Goal: Task Accomplishment & Management: Complete application form

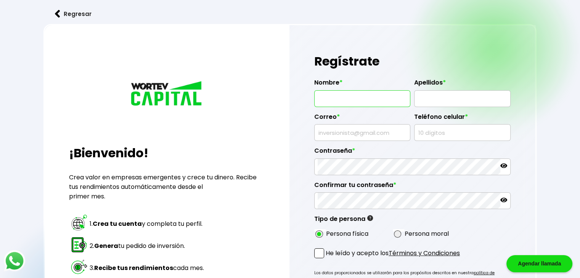
click at [382, 95] on input "text" at bounding box center [362, 99] width 89 height 16
type input "[PERSON_NAME] [PERSON_NAME]"
type input "[PERSON_NAME]"
type input "[PERSON_NAME][EMAIL_ADDRESS][PERSON_NAME][PERSON_NAME][DOMAIN_NAME]"
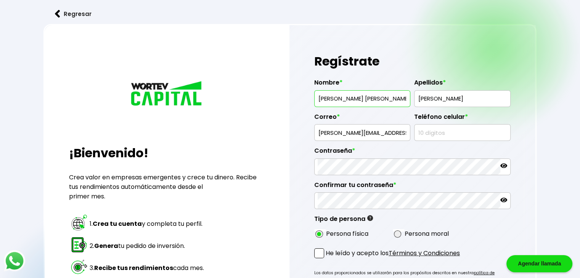
type input "8448072691"
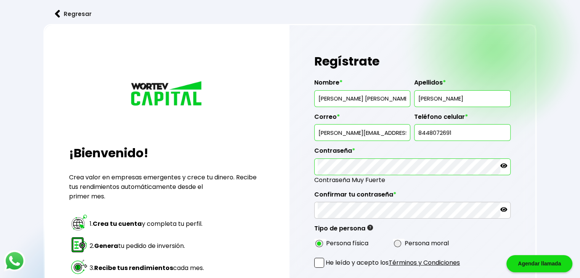
click at [503, 166] on icon at bounding box center [503, 166] width 7 height 5
click at [310, 164] on div "Regístrate Nombre * [PERSON_NAME] [PERSON_NAME] Apellidos * [PERSON_NAME] * [PE…" at bounding box center [412, 200] width 246 height 351
click at [503, 206] on icon at bounding box center [503, 209] width 7 height 7
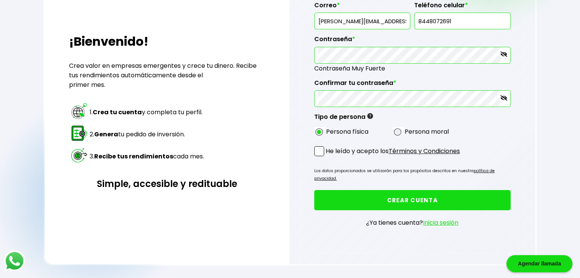
scroll to position [117, 0]
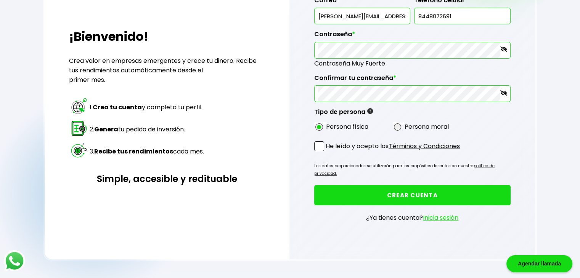
click at [324, 144] on span at bounding box center [319, 146] width 10 height 10
click at [327, 152] on input "He leído y acepto los Términos y Condiciones" at bounding box center [327, 152] width 0 height 0
click at [377, 186] on button "CREAR CUENTA" at bounding box center [412, 195] width 196 height 20
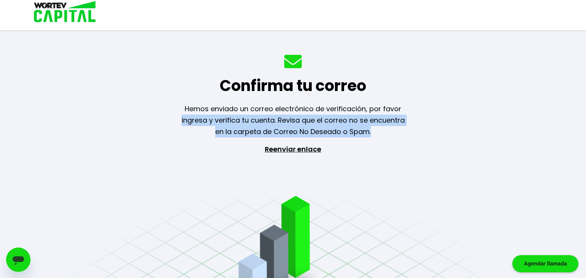
drag, startPoint x: 484, startPoint y: 214, endPoint x: 406, endPoint y: 63, distance: 170.6
click at [406, 63] on div "Confirma tu correo Hemos enviado un correo electrónico de verificación, por fav…" at bounding box center [293, 139] width 586 height 278
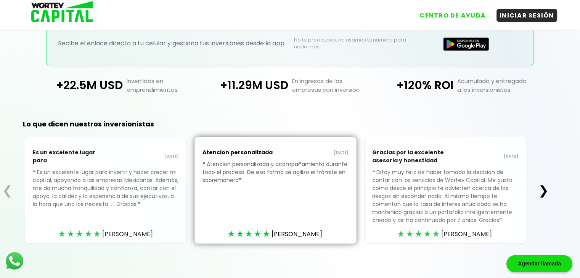
scroll to position [191, 0]
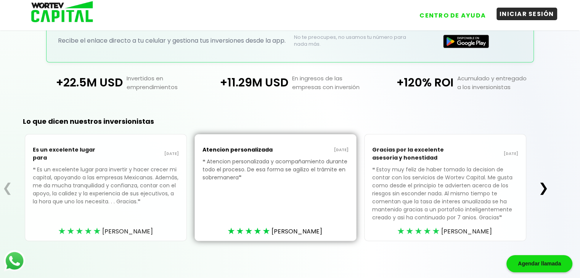
click at [523, 15] on button "INICIAR SESIÓN" at bounding box center [527, 14] width 61 height 13
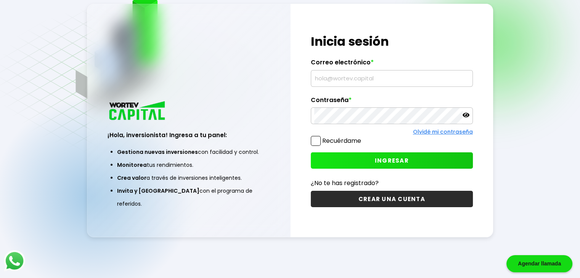
type input "[PERSON_NAME][EMAIL_ADDRESS][PERSON_NAME][PERSON_NAME][DOMAIN_NAME]"
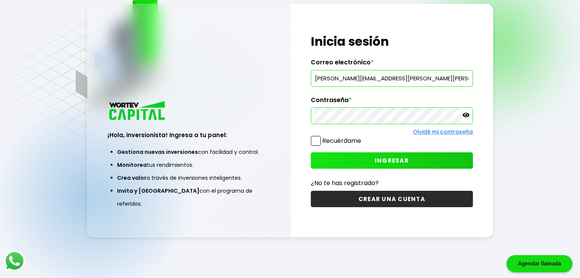
click at [312, 143] on span at bounding box center [316, 141] width 10 height 10
click at [363, 137] on input "Recuérdame" at bounding box center [363, 137] width 0 height 0
click at [332, 162] on button "INGRESAR" at bounding box center [392, 161] width 162 height 16
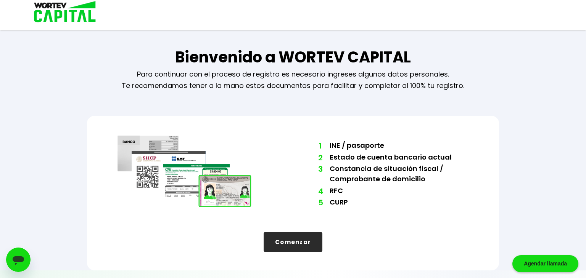
click at [465, 238] on div "1 INE / pasaporte 2 Estado de cuenta bancario actual 3 Constancia de situación …" at bounding box center [293, 193] width 412 height 155
click at [282, 238] on button "Comenzar" at bounding box center [293, 242] width 59 height 20
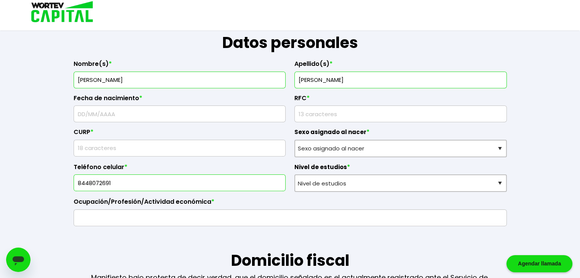
scroll to position [122, 0]
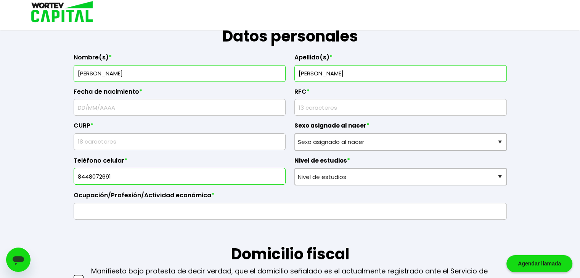
click at [121, 108] on input "text" at bounding box center [180, 108] width 206 height 16
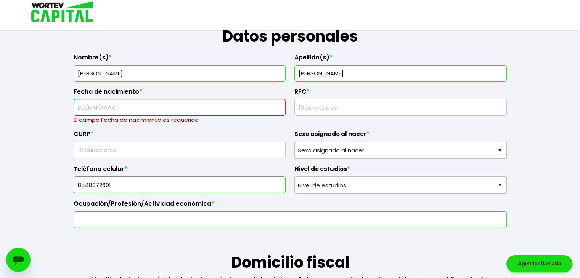
click at [116, 206] on div "Ocupación/Profesión/Actividad económica *" at bounding box center [290, 211] width 433 height 34
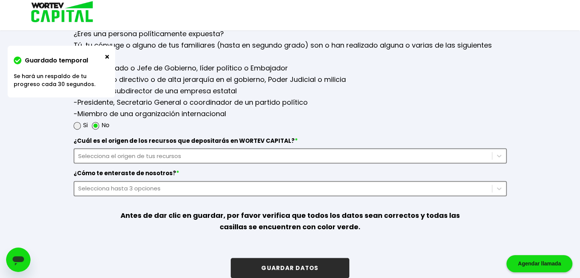
scroll to position [1023, 0]
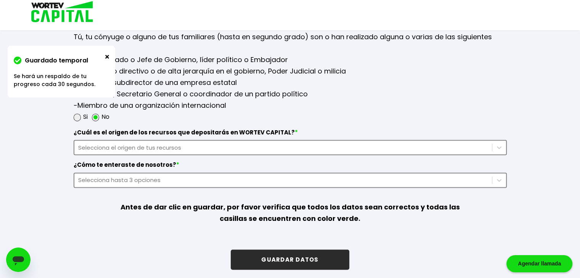
click at [105, 56] on img at bounding box center [107, 57] width 4 height 4
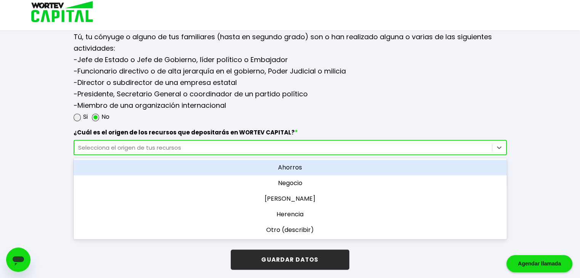
click at [223, 143] on div "Selecciona el origen de tus recursos" at bounding box center [283, 147] width 410 height 9
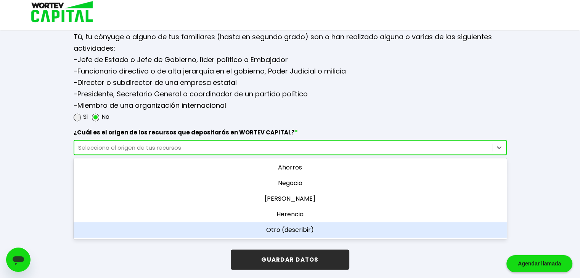
click at [280, 222] on div "Otro (describir)" at bounding box center [290, 230] width 433 height 16
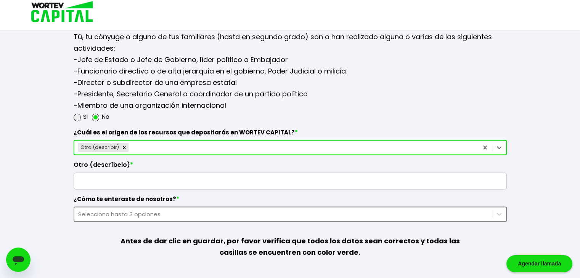
scroll to position [1057, 0]
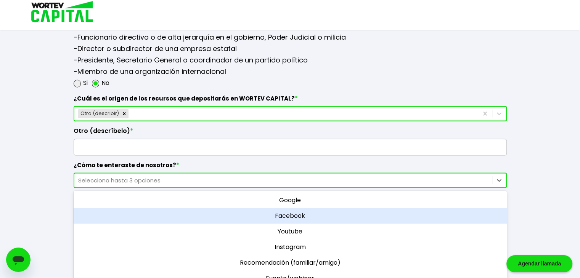
click at [166, 188] on div "option Facebook focused, 2 of 11. 11 results available. Use Up and Down to choo…" at bounding box center [290, 180] width 433 height 15
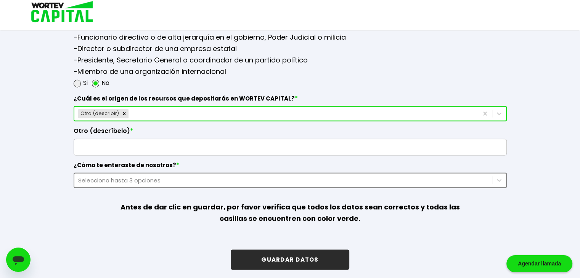
click at [39, 15] on img at bounding box center [59, 12] width 73 height 25
